Goal: Task Accomplishment & Management: Manage account settings

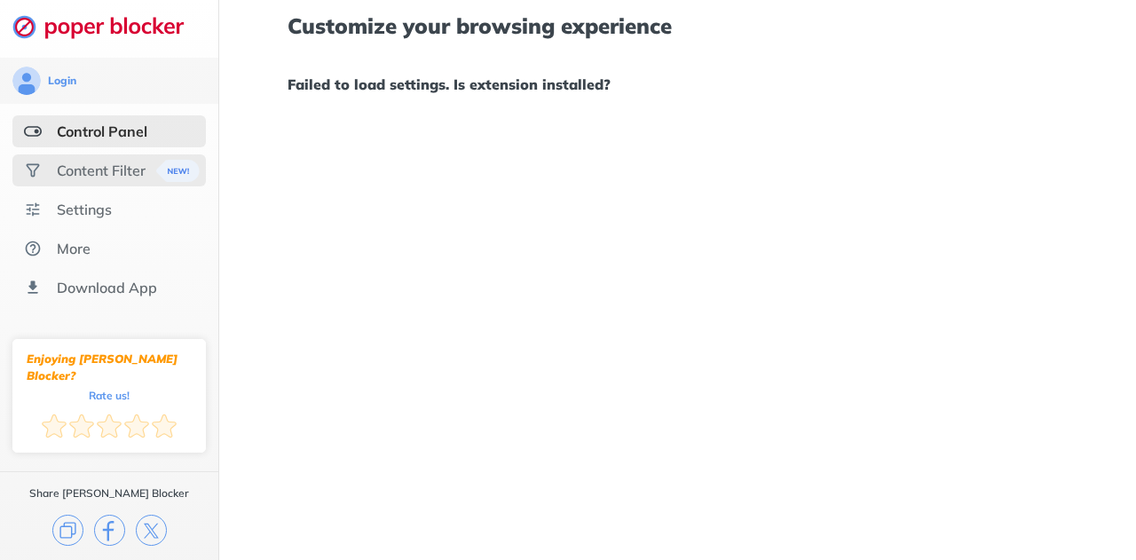
click at [96, 166] on div "Content Filter" at bounding box center [101, 171] width 89 height 18
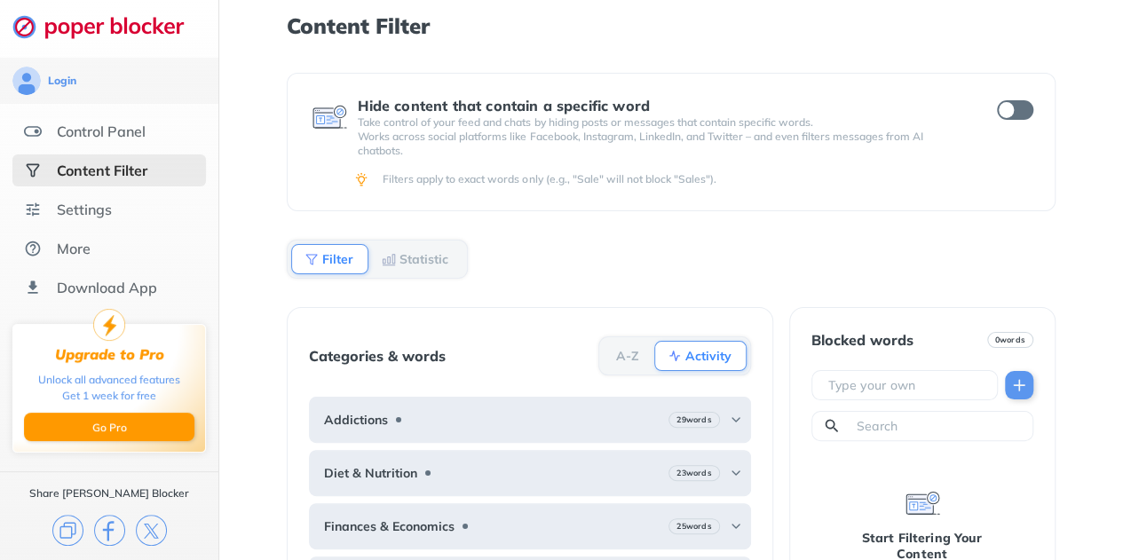
scroll to position [99, 0]
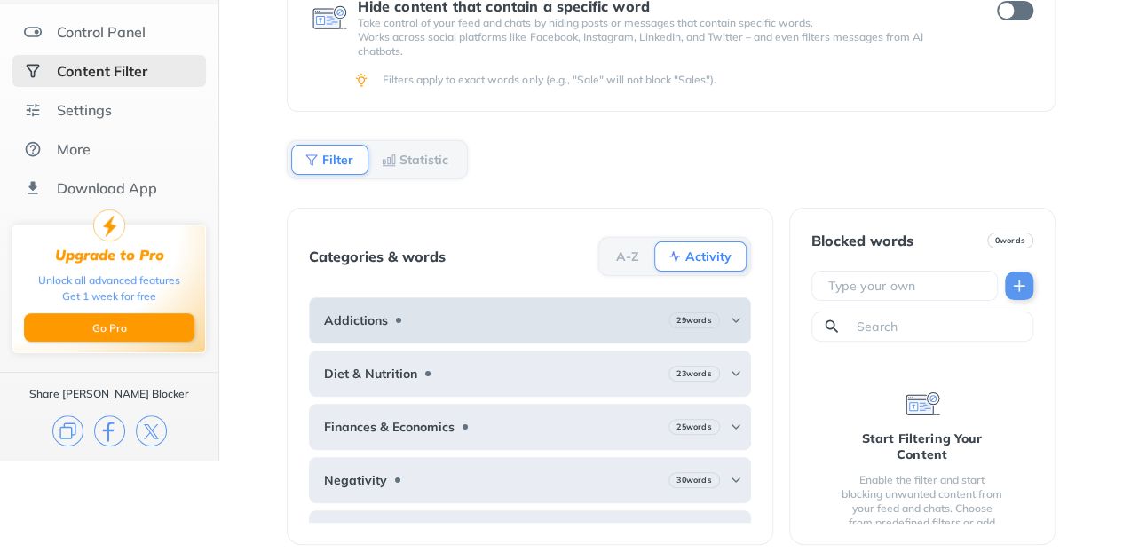
click at [475, 313] on div "Addictions 29 words" at bounding box center [529, 320] width 441 height 46
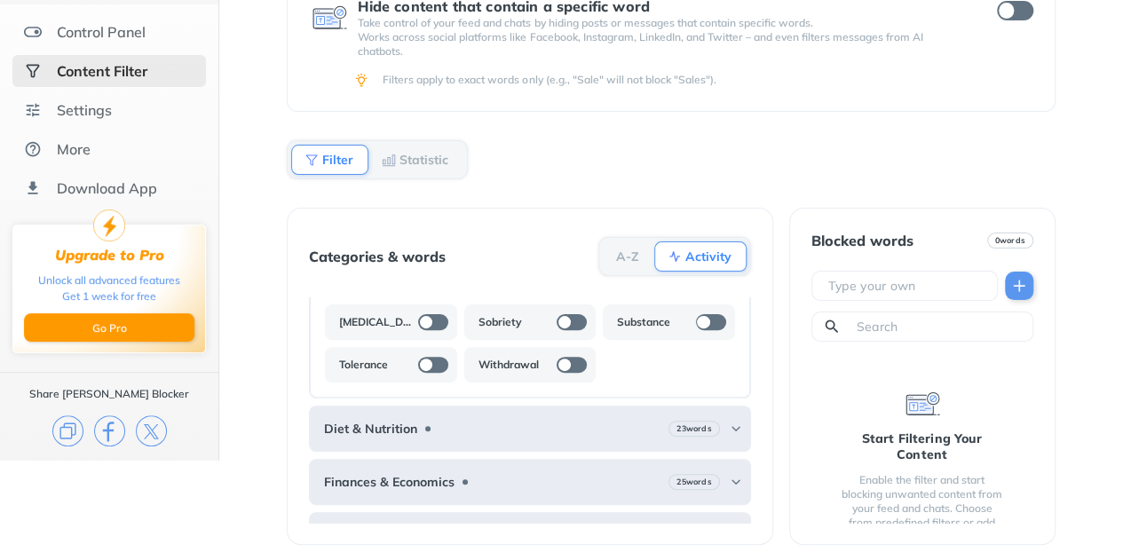
scroll to position [395, 0]
click at [121, 139] on div "More" at bounding box center [108, 149] width 193 height 32
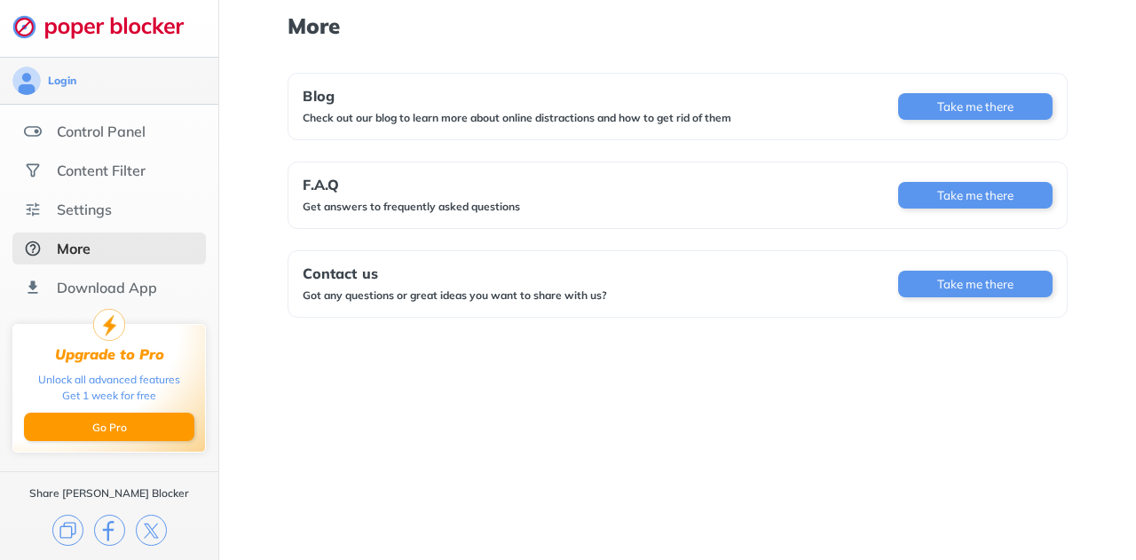
click at [147, 100] on div "Login" at bounding box center [109, 81] width 218 height 46
click at [82, 212] on div "Settings" at bounding box center [84, 210] width 55 height 18
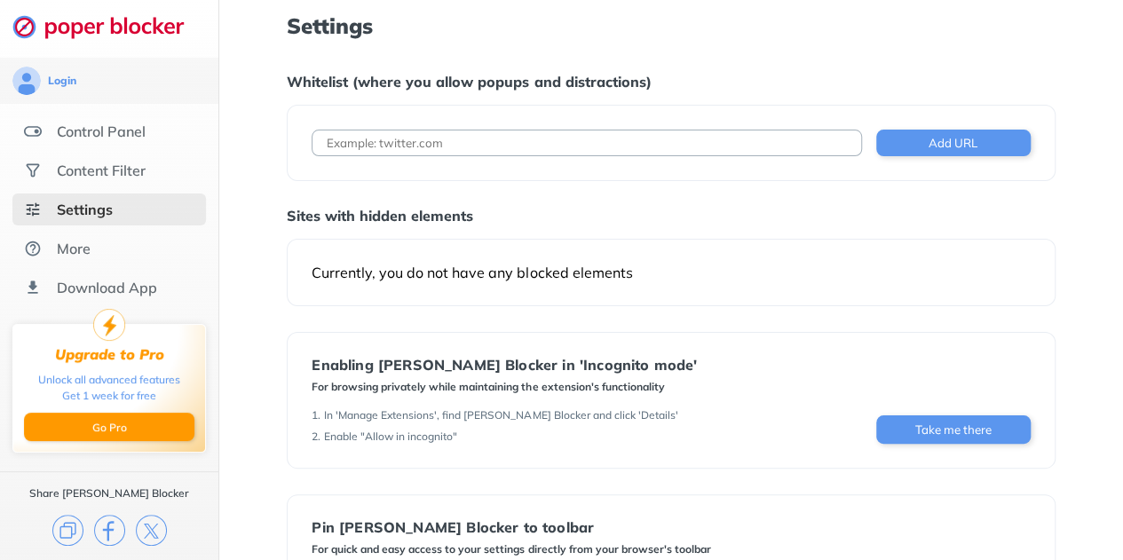
click at [538, 161] on div "Add URL" at bounding box center [671, 143] width 768 height 76
click at [618, 143] on input at bounding box center [586, 143] width 549 height 27
type input "[DOMAIN_NAME]"
click at [999, 137] on button "Add URL" at bounding box center [953, 143] width 154 height 27
